Goal: Use online tool/utility: Utilize a website feature to perform a specific function

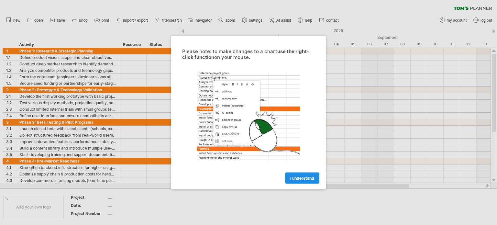
click at [302, 174] on link "I understand" at bounding box center [302, 177] width 34 height 11
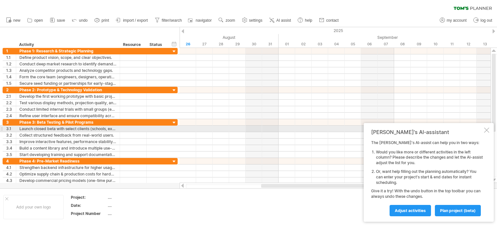
click at [489, 132] on div at bounding box center [486, 130] width 5 height 5
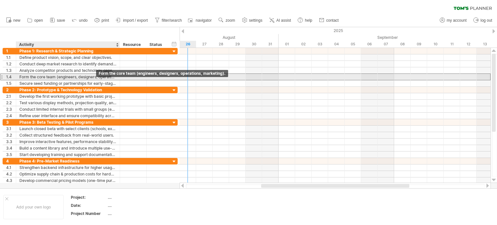
click at [88, 77] on div "Form the core team (engineers, designers, operations, marketing)." at bounding box center [67, 77] width 97 height 6
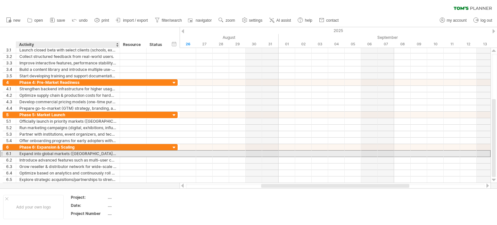
click at [81, 151] on div "Expand into global markets ([GEOGRAPHIC_DATA], [GEOGRAPHIC_DATA])." at bounding box center [67, 154] width 97 height 6
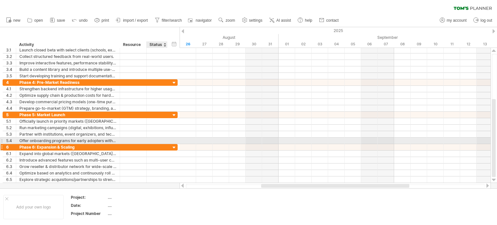
click at [175, 145] on div at bounding box center [174, 148] width 6 height 6
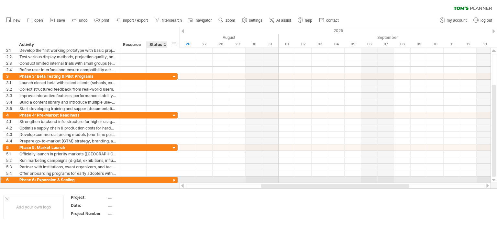
click at [175, 179] on div at bounding box center [174, 180] width 6 height 6
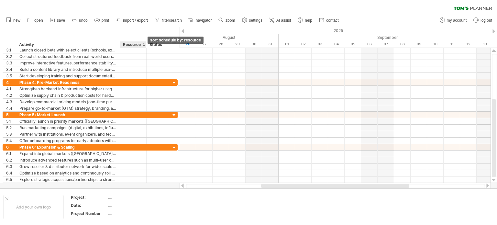
click at [144, 46] on div at bounding box center [143, 44] width 3 height 6
click at [162, 33] on div "hide start/end/duration show start/end/duration ******** Activity ******** Reso…" at bounding box center [90, 37] width 180 height 21
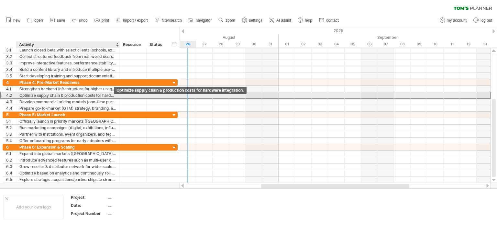
click at [105, 97] on div "Optimize supply chain & production costs for hardware integration." at bounding box center [67, 95] width 97 height 6
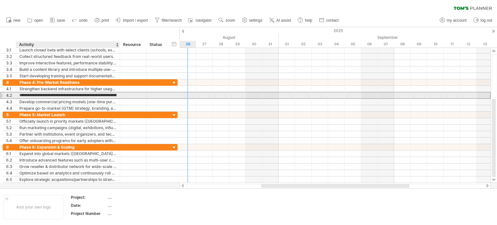
click at [105, 97] on input "**********" at bounding box center [67, 95] width 97 height 6
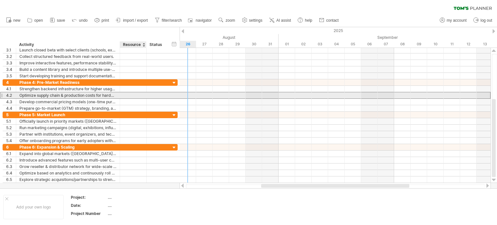
click at [141, 96] on div at bounding box center [133, 95] width 20 height 6
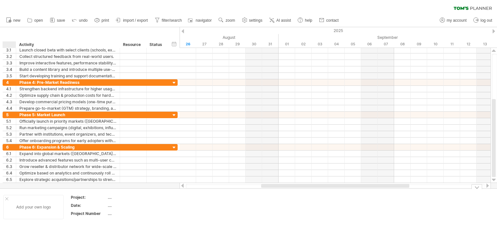
click at [6, 198] on div at bounding box center [6, 198] width 3 height 3
